Goal: Task Accomplishment & Management: Manage account settings

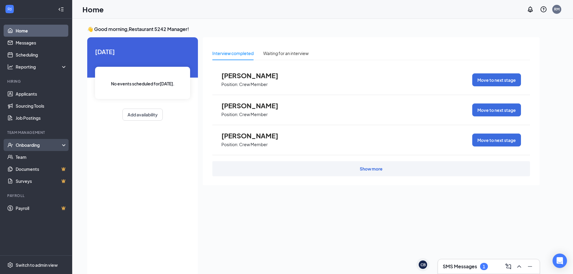
click at [23, 144] on div "Onboarding" at bounding box center [39, 145] width 46 height 6
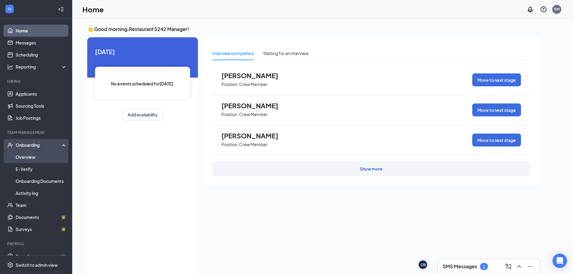
click at [23, 158] on link "Overview" at bounding box center [41, 157] width 51 height 12
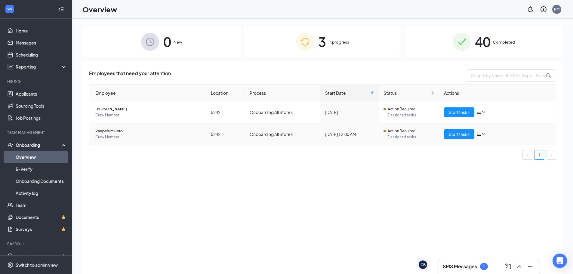
click at [482, 134] on icon "bars" at bounding box center [479, 134] width 5 height 5
click at [493, 172] on div "Remove from onboarding" at bounding box center [513, 173] width 65 height 6
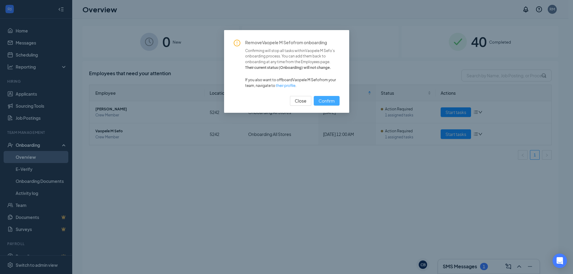
click at [323, 99] on span "Confirm" at bounding box center [327, 100] width 16 height 7
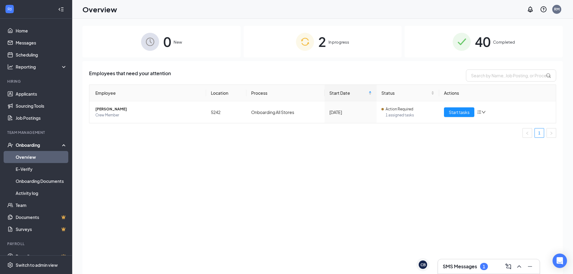
click at [454, 265] on h3 "SMS Messages" at bounding box center [460, 266] width 34 height 7
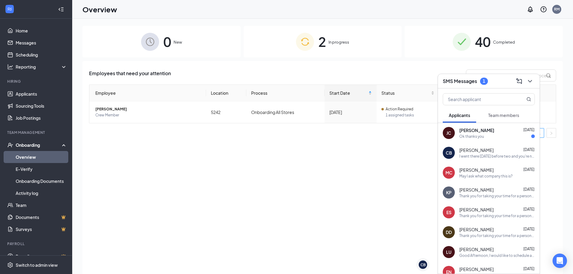
click at [475, 135] on div "Ok thanks you" at bounding box center [471, 136] width 25 height 5
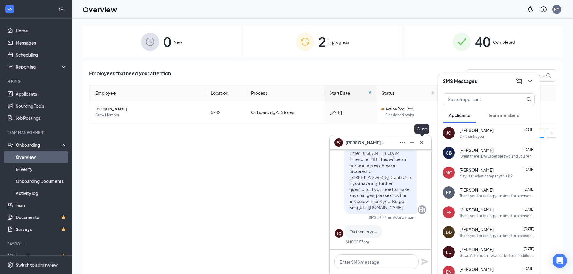
click at [422, 144] on icon "Cross" at bounding box center [421, 142] width 7 height 7
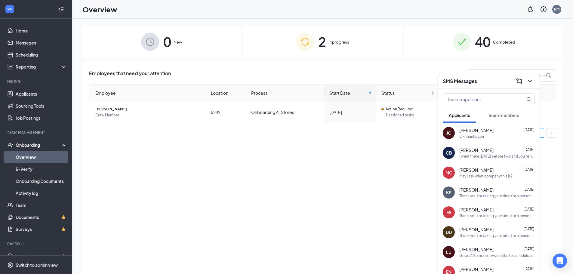
click at [489, 80] on div "SMS Messages" at bounding box center [489, 80] width 92 height 9
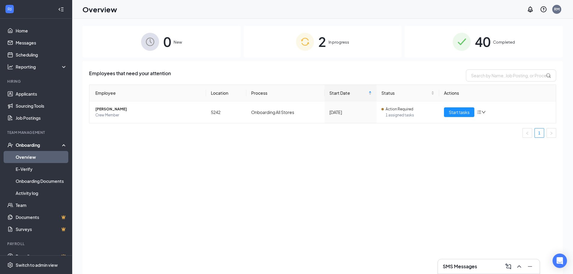
click at [506, 41] on span "Completed" at bounding box center [504, 42] width 22 height 6
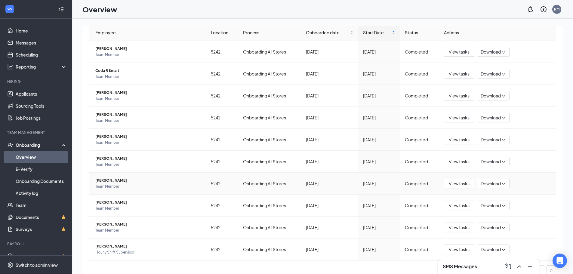
scroll to position [68, 0]
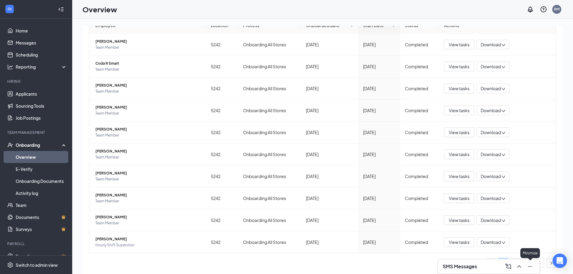
click at [531, 266] on icon "Minimize" at bounding box center [530, 266] width 7 height 7
click at [535, 265] on link "4" at bounding box center [539, 262] width 9 height 9
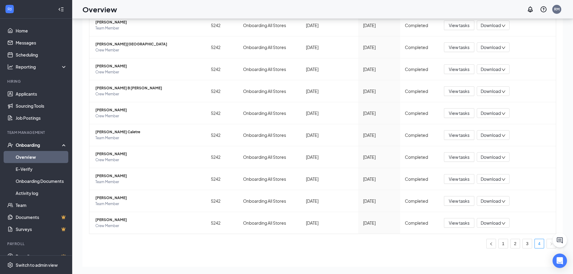
scroll to position [68, 0]
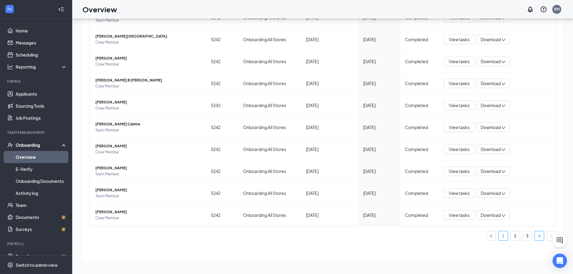
click at [499, 238] on link "1" at bounding box center [503, 235] width 9 height 9
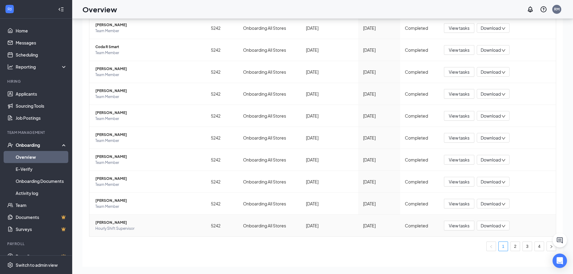
scroll to position [68, 0]
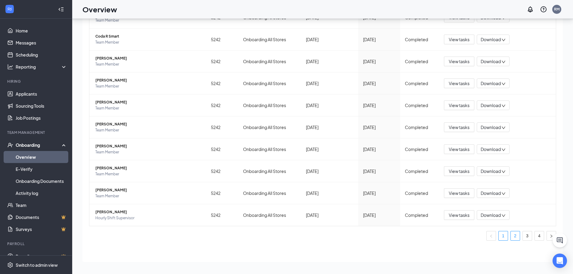
click at [511, 238] on link "2" at bounding box center [515, 235] width 9 height 9
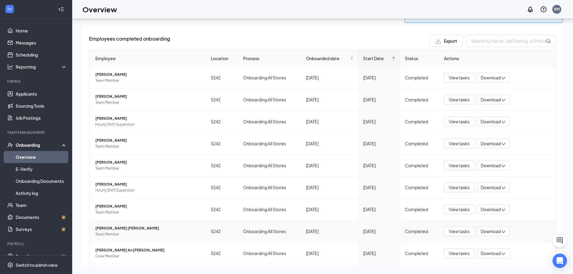
scroll to position [38, 0]
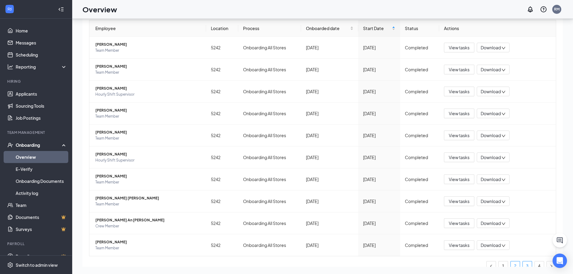
click at [523, 264] on link "3" at bounding box center [527, 265] width 9 height 9
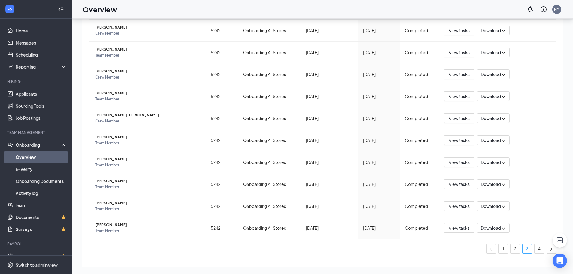
scroll to position [68, 0]
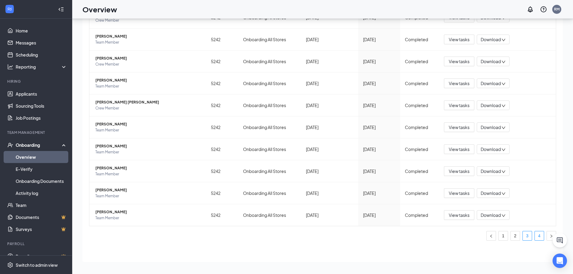
click at [535, 238] on link "4" at bounding box center [539, 235] width 9 height 9
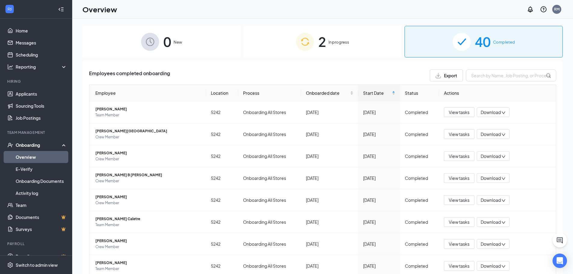
click at [26, 147] on div "Onboarding" at bounding box center [39, 145] width 46 height 6
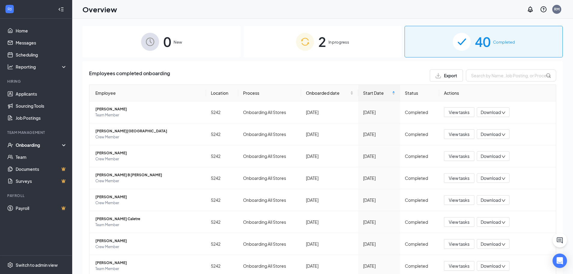
click at [29, 143] on div "Onboarding" at bounding box center [39, 145] width 46 height 6
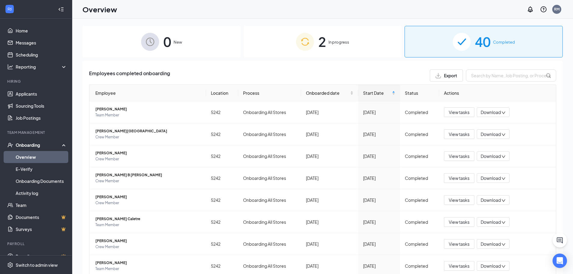
click at [339, 45] on span "In progress" at bounding box center [339, 42] width 21 height 6
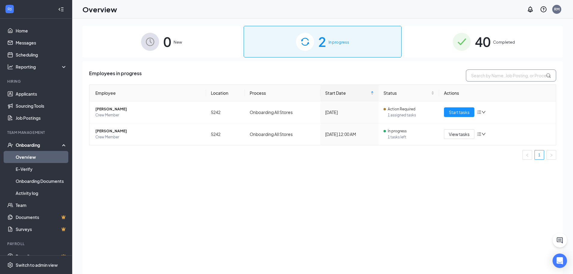
click at [483, 76] on input "text" at bounding box center [511, 76] width 90 height 12
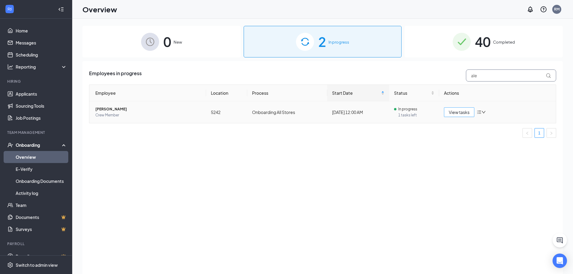
type input "ale"
click at [459, 114] on span "View tasks" at bounding box center [459, 112] width 21 height 7
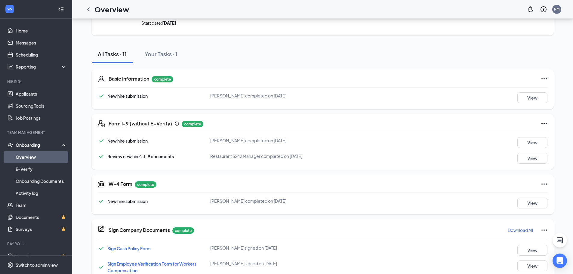
scroll to position [26, 0]
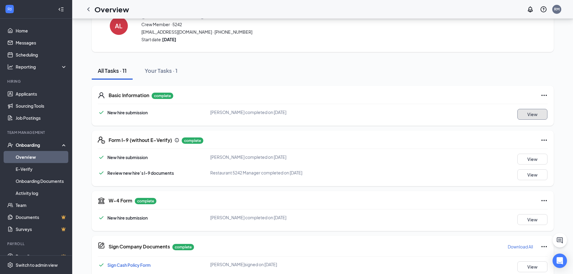
click at [533, 116] on button "View" at bounding box center [533, 114] width 30 height 11
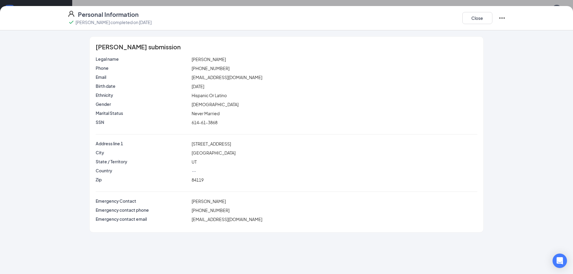
drag, startPoint x: 190, startPoint y: 76, endPoint x: 274, endPoint y: 80, distance: 83.7
click at [274, 80] on div "Email [EMAIL_ADDRESS][DOMAIN_NAME]" at bounding box center [286, 77] width 384 height 7
copy div "[EMAIL_ADDRESS][DOMAIN_NAME]"
